Goal: Check status: Check status

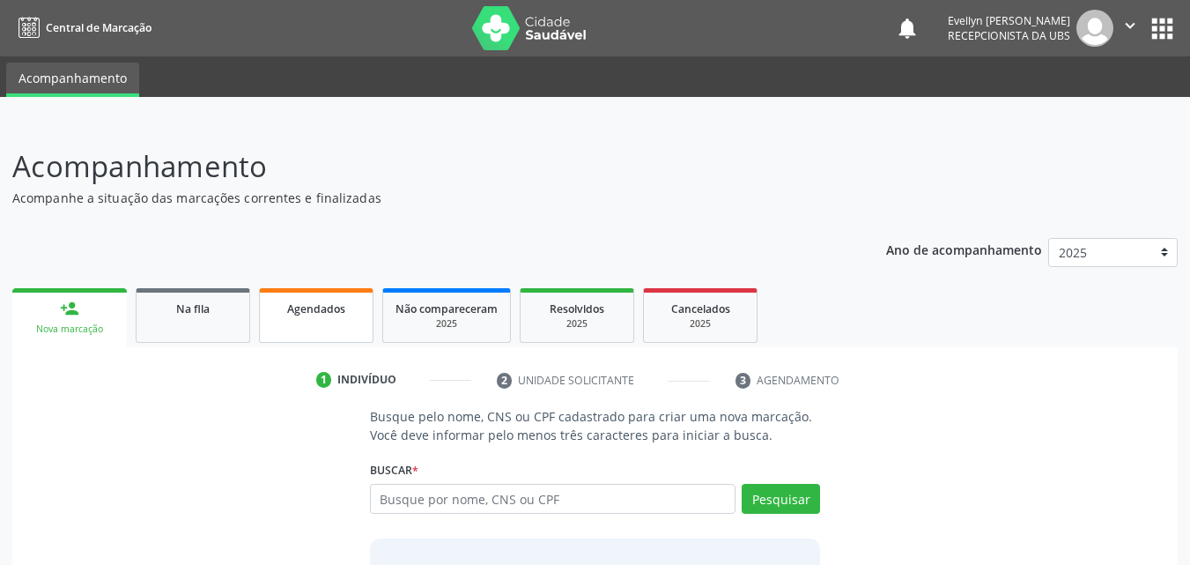
click at [337, 334] on link "Agendados" at bounding box center [316, 315] width 115 height 55
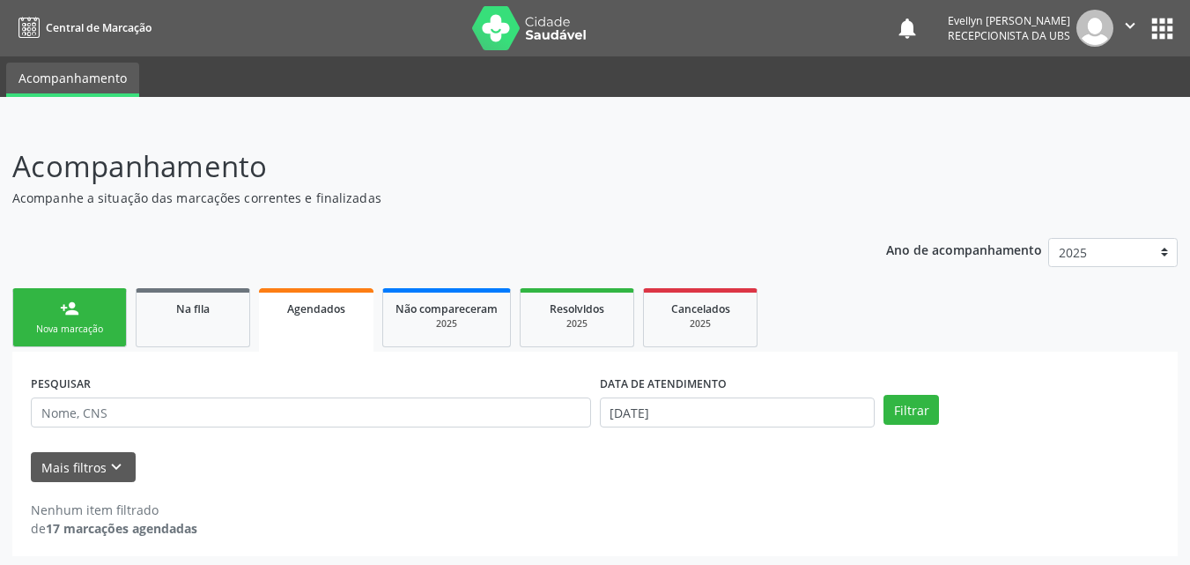
scroll to position [4, 0]
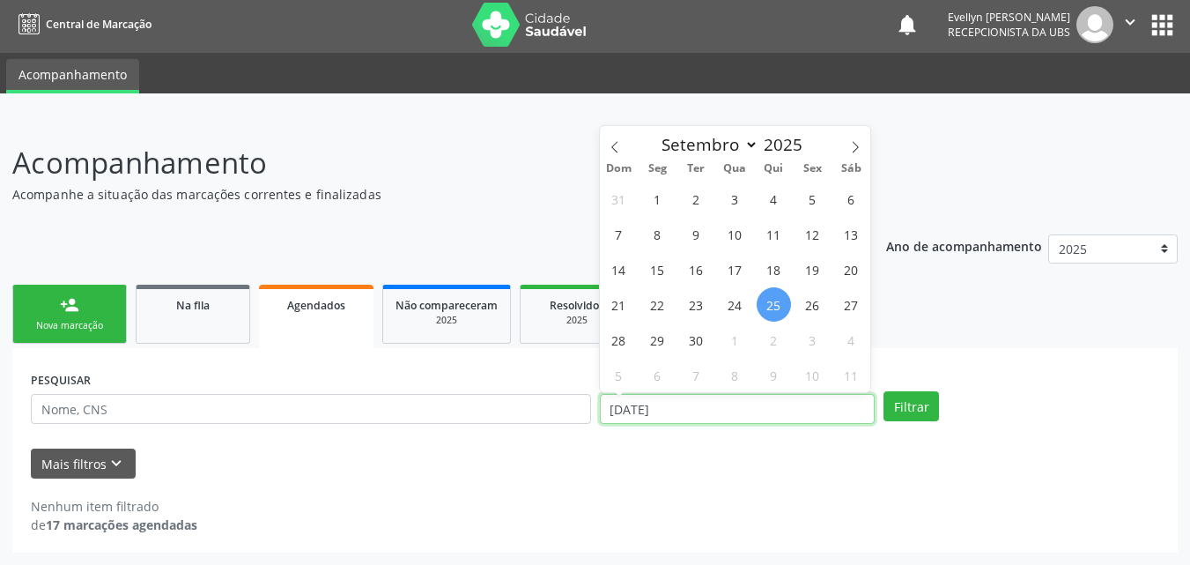
click at [661, 402] on input "[DATE]" at bounding box center [738, 409] width 276 height 30
click at [612, 157] on div "Dom Seg Ter Qua Qui Sex Sáb" at bounding box center [735, 168] width 271 height 25
click at [614, 150] on icon at bounding box center [615, 147] width 12 height 12
select select "6"
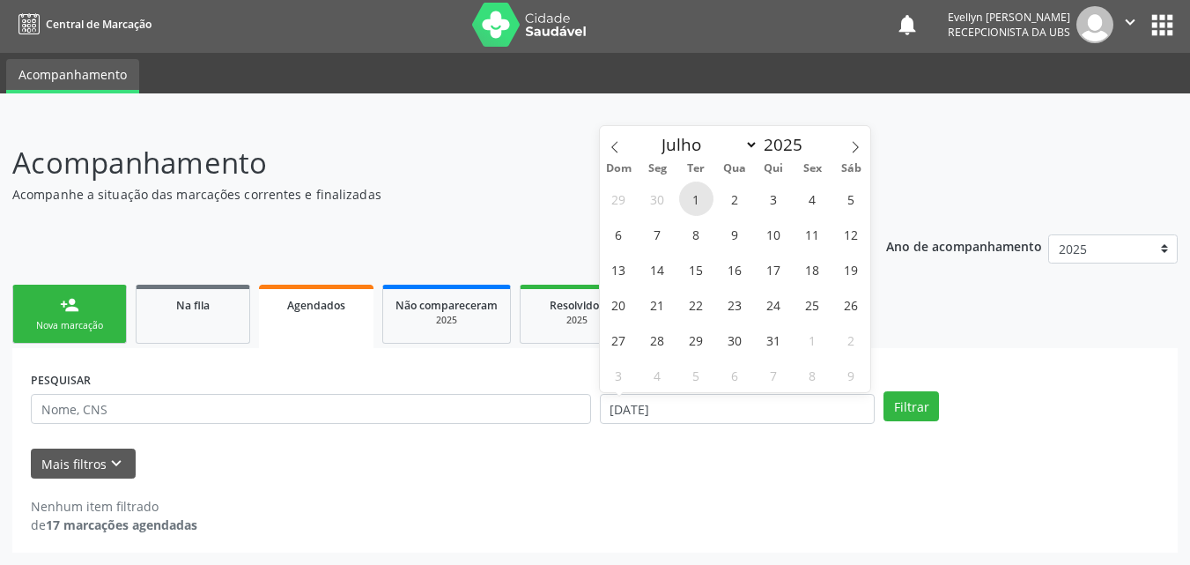
click at [700, 189] on span "1" at bounding box center [696, 199] width 34 height 34
type input "[DATE]"
click at [847, 140] on span at bounding box center [856, 141] width 30 height 30
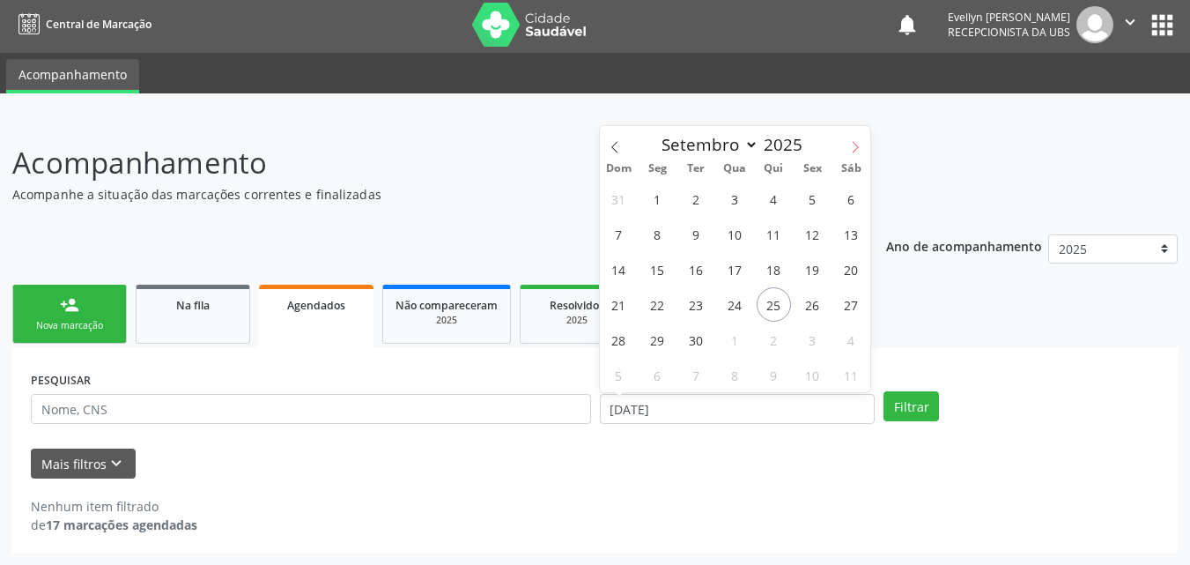
select select "9"
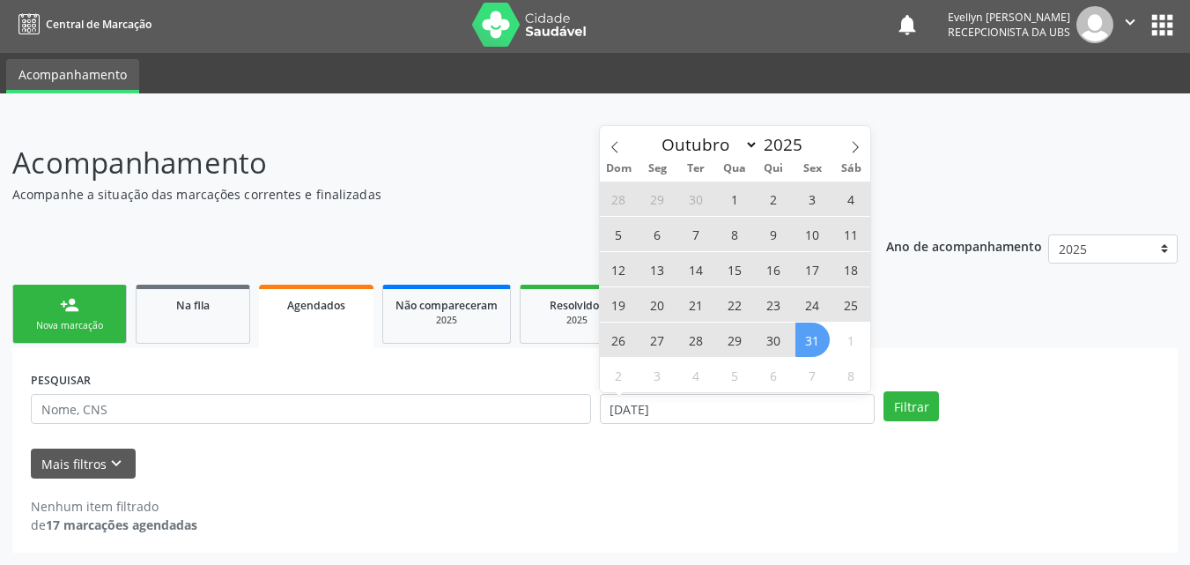
click at [804, 346] on span "31" at bounding box center [813, 340] width 34 height 34
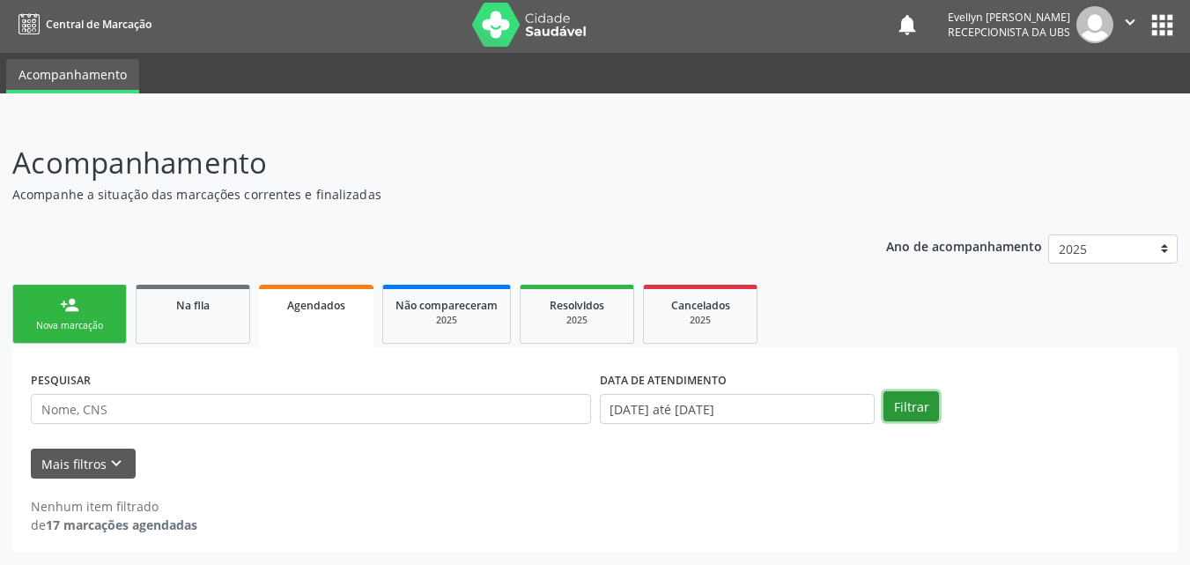
click at [901, 399] on button "Filtrar" at bounding box center [912, 406] width 56 height 30
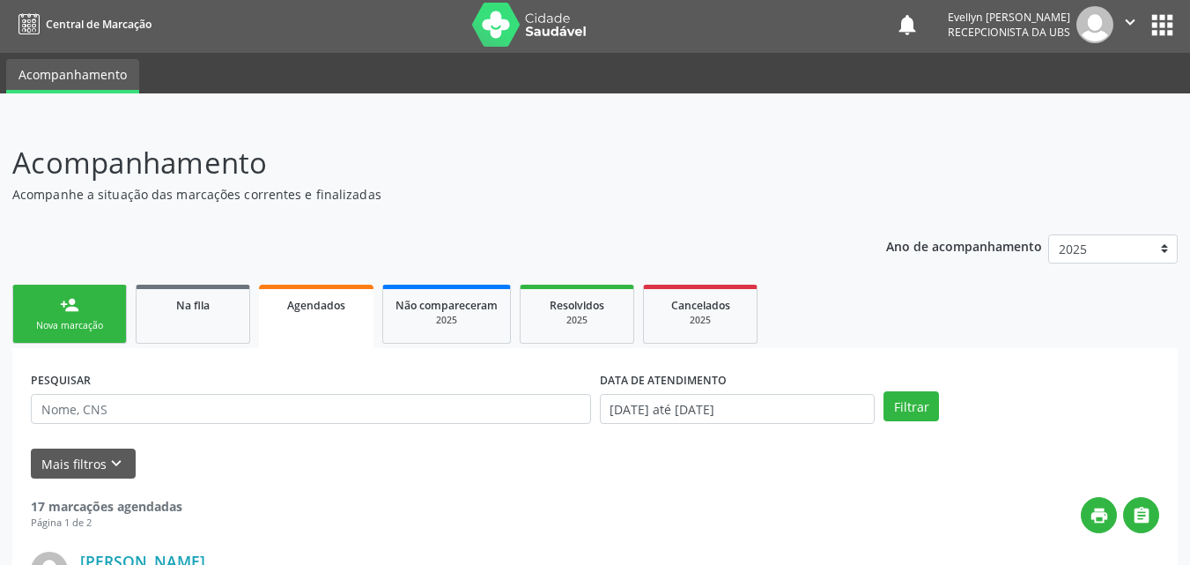
scroll to position [26, 0]
